Goal: Find specific page/section: Find specific page/section

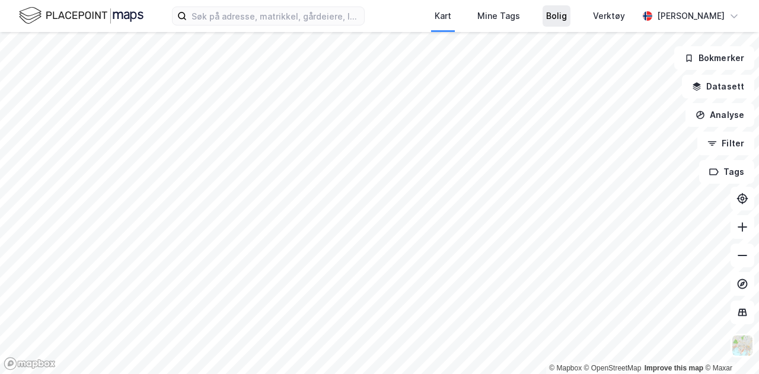
click at [566, 22] on div "Bolig" at bounding box center [556, 16] width 21 height 14
